Goal: Find specific page/section: Find specific page/section

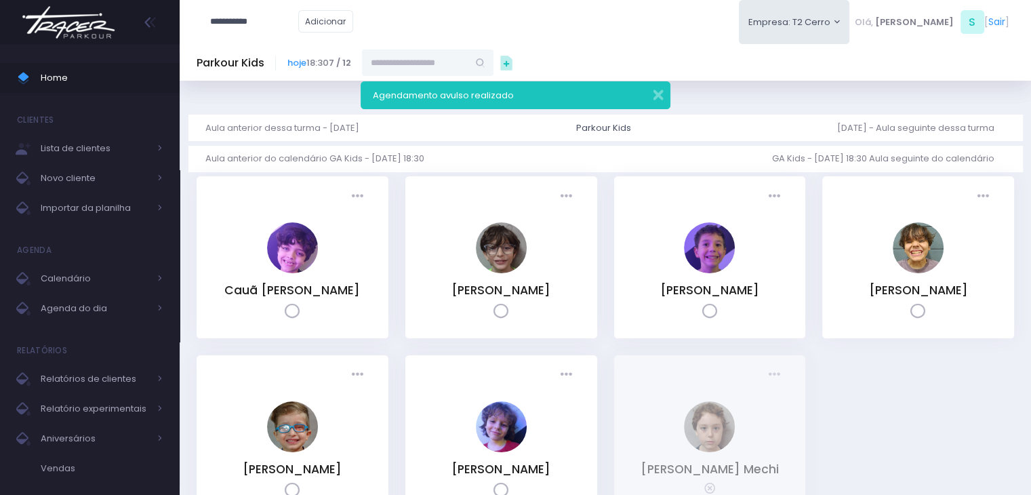
type input "**********"
click input "submit" at bounding box center [0, 0] width 0 height 0
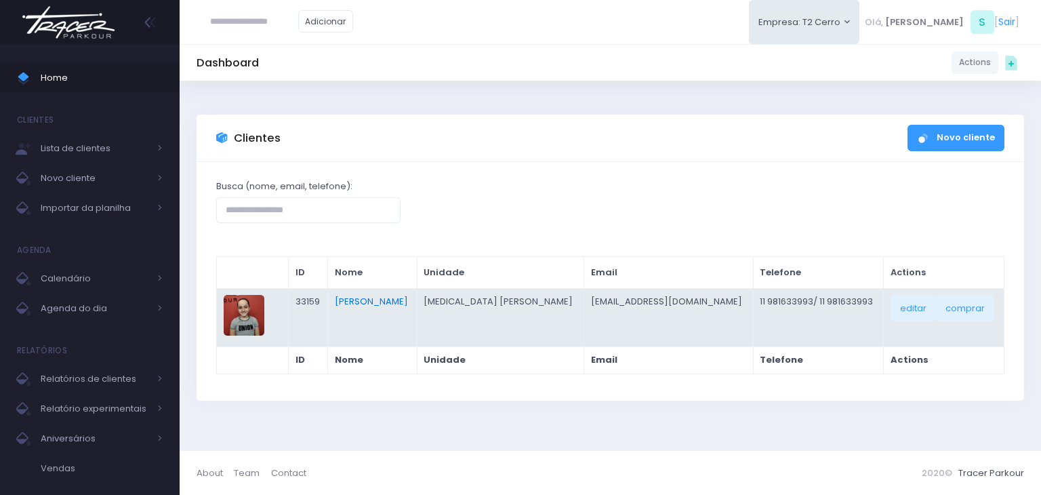
drag, startPoint x: 426, startPoint y: 300, endPoint x: 437, endPoint y: 300, distance: 10.8
click at [408, 300] on link "[PERSON_NAME]" at bounding box center [371, 301] width 73 height 13
